Goal: Task Accomplishment & Management: Manage account settings

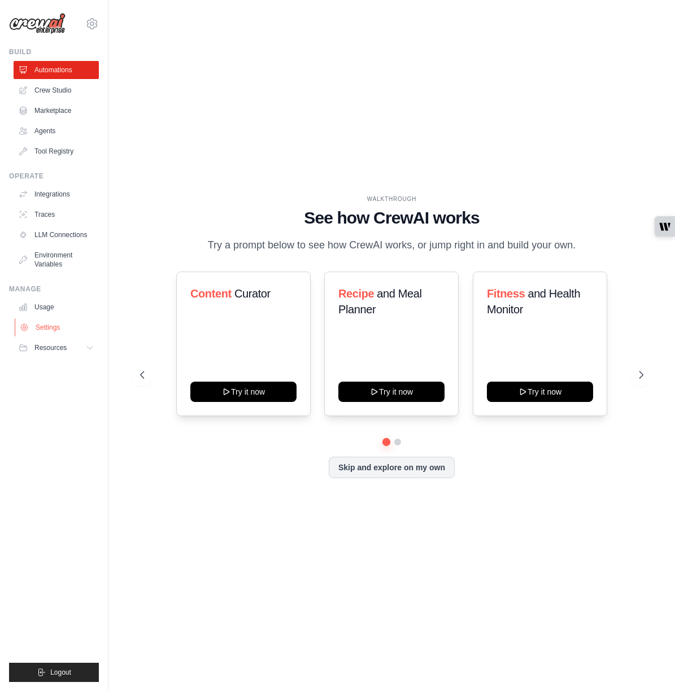
click at [45, 330] on link "Settings" at bounding box center [57, 327] width 85 height 18
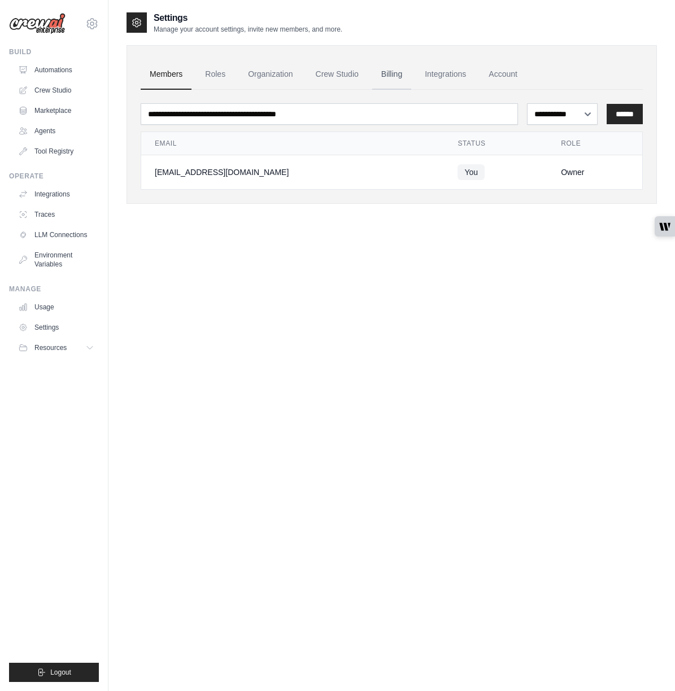
click at [388, 74] on link "Billing" at bounding box center [391, 74] width 39 height 30
